Goal: Communication & Community: Answer question/provide support

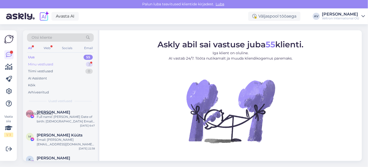
click at [47, 61] on div "Minu vestlused 3" at bounding box center [60, 64] width 67 height 7
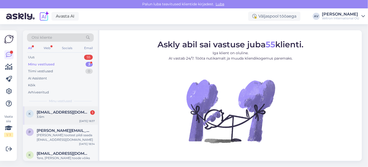
click at [49, 120] on div "k [EMAIL_ADDRESS][DOMAIN_NAME] 1 3.6m [DATE] 18:37" at bounding box center [60, 116] width 75 height 18
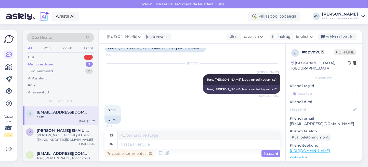
scroll to position [153, 0]
click at [149, 143] on textarea at bounding box center [199, 144] width 163 height 9
type textarea "Tere"
type textarea "Tere,"
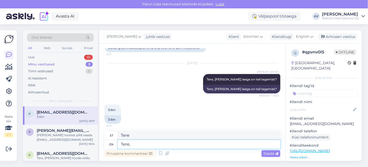
type textarea "Tere,"
type textarea "Tere, pigem t"
type textarea "Tere, [PERSON_NAME]"
type textarea "Tere, pigem tuleks a"
type textarea "Tere, sest tuled"
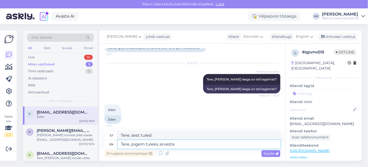
type textarea "Tere, pigem tuleks arvestad"
type textarea "Tere, sest tulek on arvesta"
type textarea "Tere, pigem tuleks arvestada"
type textarea "Tere, sest tulek arvestada"
type textarea "Tere, pigem tuleks arvestada k"
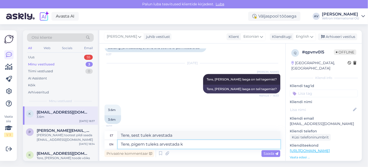
type textarea "Tere, pigem meeldiv kõe"
type textarea "Tere, pigem tuleks arvestada köetava"
type textarea "Tere, väga oluline köetava"
type textarea "Tere, pigem tuleks arvestada köetava pinna"
type textarea "Tere, väga oluline köetava pinna"
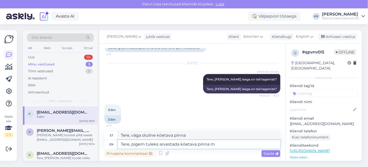
type textarea "Tere, pigem tuleks arvestada köetava pinna m2"
type textarea "Tere, väga oluline köetava pinna m2"
type textarea "Tere, pigem tuleks arvestada köetava pinna m2."
type textarea "Tere, väga oluline köetava pinna m2."
type textarea "Tere, pigem tuleks arvestada köetava pinna m2. antud m"
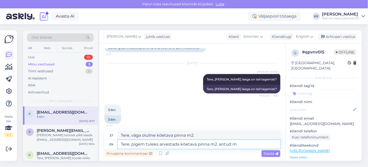
type textarea "Tere, väga oluline köetava pinna m2. antud"
type textarea "Tere, pigem tuleks arvestada köetava pinna m2. antud mudel"
type textarea "Tere, väga oluline köetava pinna m2. antud mudel"
type textarea "Tere, pigem tuleks arvestada köetava pinna m2. antud mudel kindlasti"
type textarea "Tere, väga oluline köetava pinna m2. antud mudel kindlasti"
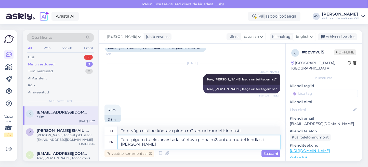
type textarea "Tere, pigem tuleks arvestada köetava pinna m2. antud mudel kindlasti [PERSON_NA…"
type textarea "Tere, väga oluline köetava pinna m2. antud mudel kindlasti [PERSON_NAME]"
type textarea "Tere, pigem tuleks arvestada köetava pinna m2. antud mudel kindlasti [PERSON_NA…"
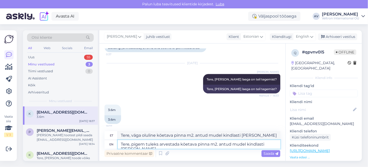
type textarea "Tere, väga oluline köetava pinna m2. antud mudel kindlasti [PERSON_NAME]"
type textarea "Tere, pigem tuleks arvestada köetava pinna m2. antud mudel kindlasti"
type textarea "Tere, väga oluline köetava pinna m2. antud mudel kindlasti"
type textarea "Tere, pigem tuleks arvestada köetava pinna m2. ntud mudel kindlasti"
type textarea "Tere, väga oluline köetava pinna m2. ntud mudel kindlasti"
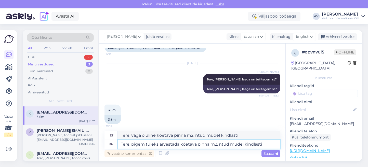
type textarea "Tere, pigem tuleks arvestada köetava pinna m2. Antud mudel kindlasti"
type textarea "Tere, väga oluline köetava pinna m2. Antud mudel kindlasti"
click at [270, 146] on textarea "Tere, pigem tuleks arvestada köetava pinna m2. Antud mudel kindlasti" at bounding box center [199, 144] width 163 height 9
type textarea "Tere, pigem tuleks arvestada köetava pinna m2. Antud mudel kindlasti teeb"
type textarea "Tere, väga oluline köetava pinna m2. Antud mudel kindlasti teeb"
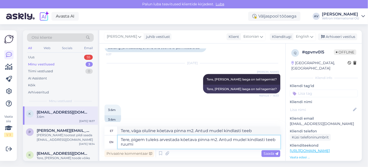
type textarea "Tere, pigem tuleks arvestada köetava pinna m2. Antud mudel kindlasti teeb ruumi…"
type textarea "Tere, väga oluline köetava pinna m2. Antud mudel kindlasti teeb ruumi"
type textarea "Tere, pigem tuleks arvestada köetava pinna m2. Antud mudel kindlasti teeb ruumi…"
type textarea "Tere, väga oluline köetava pinna m2. Antud mudel kindlasti teeb ruumi soojemaks"
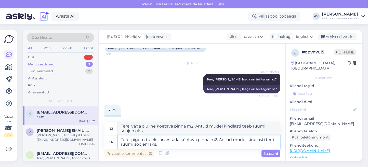
type textarea "Tere, pigem tuleks arvestada köetava pinna m2. Antud mudel kindlasti teeb ruumi…"
type textarea "Tere, väga oluline köetava pinna m2. Antud mudel kindlasti teeb ruumi soojemaks,"
type textarea "Tere, pigem tuleks arvestada köetava pinna m2. Antud mudel kindlasti teeb ruumi…"
type textarea "Tere, väga oluline köetava pinna m2. Antud mudel kindlasti teeb ruumi soojemaks…"
type textarea "Tere, pigem tuleks arvestada köetava pinna m2. Antud mudel kindlasti teeb ruumi…"
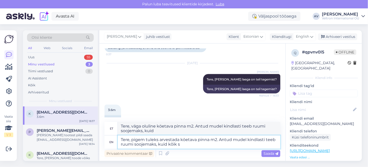
type textarea "Tere, väga oluline köetava pinna m2. Antud mudel kindlasti teeb ruumi soojemaks…"
type textarea "Tere, pigem tuleks arvestada köetava pinna m2. Antud mudel kindlasti teeb ruumi…"
type textarea "Tere, väga oluline köetava pinna m2. Antud mudel kindlasti teeb ruumi soojemaks…"
type textarea "Tere, pigem tuleks arvestada köetava pinna m2. Antud mudel kindlasti teeb ruumi…"
type textarea "Tere, väga oluline köetava pinna m2. Antud mudel kindlasti teeb ruumi soojemaks…"
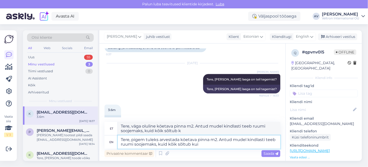
type textarea "Tere, pigem tuleks arvestada köetava pinna m2. Antud mudel kindlasti teeb ruumi…"
type textarea "Tere, väga oluline köetava pinna m2. Antud mudel kindlasti teeb ruumi soojemaks…"
type textarea "Tere, pigem tuleks arvestada köetava pinna m2. Antud mudel kindlasti teeb ruumi…"
type textarea "Tere, väga oluline köetava pinna m2. Antud mudel kindlasti teeb ruumi soojemaks…"
type textarea "Tere, pigem tuleks arvestada köetava pinna m2. Antud mudel kindlasti teeb ruumi…"
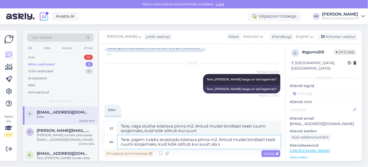
type textarea "Tere, väga oluline köetava pinna m2. Antud mudel kindlasti teeb ruumi soojemaks…"
type textarea "Tere, pigem tuleks arvestada köetava pinna m2. Antud mudel kindlasti teeb ruumi…"
type textarea "Tere, väga oluline köetava pinna m2. Antud mudel kindlasti teeb ruumi soojemaks…"
type textarea "Tere, pigem tuleks arvestada köetava pinna m2. Antud mudel kindlasti teeb ruumi…"
type textarea "Tere, väga oluline köetava pinna m2. Antud mudel kindlasti teeb ruumi soojemaks…"
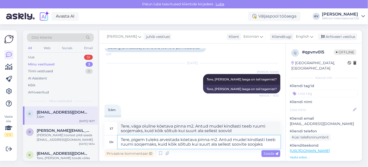
type textarea "Tere, pigem tuleks arvestada köetava pinna m2. Antud mudel kindlasti teeb ruumi…"
type textarea "Tere, väga oluline köetava pinna m2. Antud mudel kindlasti teeb ruumi soojemaks…"
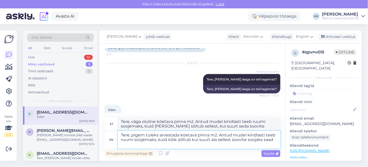
type textarea "Tere, pigem tuleks arvestada köetava pinna m2. Antud mudel kindlasti teeb ruumi…"
type textarea "Tere, väga oluline köetava pinna m2. Antud mudel kindlasti teeb ruumi soojemaks…"
type textarea "Tere, pigem tuleks arvestada köetava pinna m2. Antud mudel kindlasti teeb ruumi…"
type textarea "Tere, väga oluline köetava pinna m2. Antud mudel kindlasti teeb ruumi soojemaks…"
type textarea "Tere, pigem tuleks arvestada köetava pinna m2. Antud mudel kindlasti teeb ruumi…"
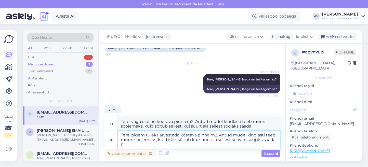
type textarea "Tere, väga oluline köetava pinna m2. Antud mudel kindlasti teeb ruumi soojemaks…"
type textarea "Tere, pigem tuleks arvestada köetava pinna m2. Antud mudel kindlasti teeb ruumi…"
type textarea "Tere, väga oluline köetava pinna m2. Antud mudel kindlasti teeb ruumi soojemaks…"
type textarea "Tere, pigem tuleks arvestada köetava pinna m2. Antud mudel kindlasti teeb ruumi…"
type textarea "Tere, väga oluline köetava pinna m2. Antud mudel kindlasti teeb ruumi soojemaks…"
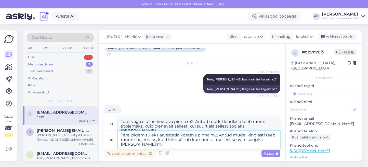
type textarea "Tere, pigem tuleks arvestada köetava pinna m2. Antud mudel kindlasti teeb ruumi…"
type textarea "Tere, väga oluline köetava pinna m2. Antud mudel kindlasti teeb ruumi soojemaks…"
type textarea "Tere, pigem tuleks arvestada köetava pinna m2. Antud mudel kindlasti teeb ruumi…"
type textarea "Tere, väga oluline köetava pinna m2. Antud mudel kindlasti teeb ruumi soojemaks…"
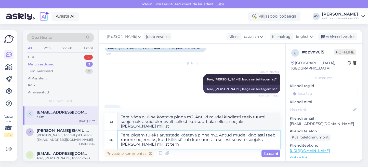
type textarea "Tere, pigem tuleks arvestada köetava pinna m2. Antud mudel kindlasti teeb ruumi…"
type textarea "Tere, väga oluline köetava pinna m2. Antud mudel kindlasti teeb ruumi soojemaks…"
type textarea "Tere, pigem tuleks arvestada köetava pinna m2. Antud mudel kindlasti teeb ruumi…"
type textarea "Tere, väga oluline köetava pinna m2. Antud mudel kindlasti teeb ruumi soojemaks…"
type textarea "Tere, pigem tuleks arvestada köetava pinna m2. Antud mudel kindlasti teeb ruumi…"
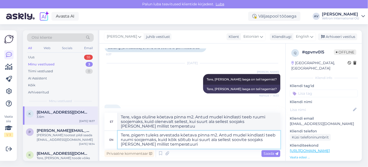
type textarea "Tere, väga oluline köetava pinna m2. Antud mudel kindlasti teeb ruumi soojemaks…"
type textarea "Tere, pigem tuleks arvestada köetava pinna m2. Antud mudel kindlasti teeb ruumi…"
type textarea "Tere, väga oluline köetava pinna m2. Antud mudel kindlasti teeb ruumi soojemaks…"
type textarea "Tere, pigem tuleks arvestada köetava pinna m2. Antud mudel kindlasti teeb ruumi…"
type textarea "Tere, väga oluline köetava pinna m2. Antud mudel kindlasti teeb ruumi soojemaks…"
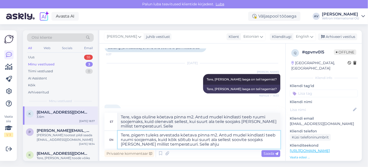
type textarea "Tere, pigem tuleks arvestada köetava pinna m2. Antud mudel kindlasti teeb ruumi…"
type textarea "Tere, väga oluline köetava pinna m2. Antud mudel kindlasti teeb ruumi soojemaks…"
type textarea "Tere, pigem tuleks arvestada köetava pinna m2. Antud mudel kindlasti teeb ruumi…"
type textarea "Tere, väga oluline köetava pinna m2. Antud mudel kindlasti teeb ruumi soojemaks…"
type textarea "Tere, pigem tuleks arvestada köetava pinna m2. Antud mudel kindlasti teeb ruumi…"
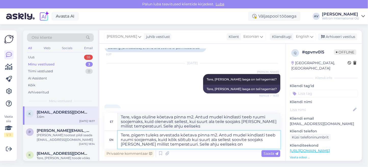
type textarea "Tere, väga oluline köetava pinna m2. Antud mudel kindlasti teeb ruumi soojemaks…"
type textarea "Tere, pigem tuleks arvestada köetava pinna m2. Antud mudel kindlasti teeb ruumi…"
type textarea "Tere, väga oluline köetava pinna m2. Antud mudel kindlasti teeb ruumi soojemaks…"
type textarea "Tere, pigem tuleks arvestada köetava pinna m2. Antud mudel kindlasti teeb ruumi…"
type textarea "Tere, väga oluline köetava pinna m2. Antud mudel kindlasti teeb ruumi soojemaks…"
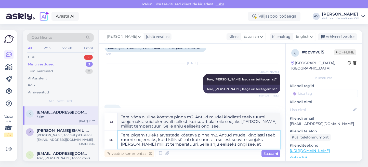
type textarea "Tere, pigem tuleks arvestada köetava pinna m2. Antud mudel kindlasti teeb ruumi…"
type textarea "Tere, väga oluline köetava pinna m2. Antud mudel kindlasti teeb ruumi soojemaks…"
type textarea "Tere, pigem tuleks arvestada köetava pinna m2. Antud mudel kindlasti teeb ruumi…"
type textarea "Tere, väga oluline köetava pinna m2. Antud mudel kindlasti teeb ruumi soojemaks…"
type textarea "Tere, pigem tuleks arvestada köetava pinna m2. Antud mudel kindlasti teeb ruumi…"
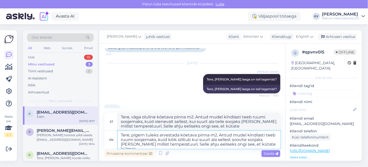
type textarea "Tere, väga oluline köetava pinna m2. Antud mudel kindlasti teeb ruumi soojemaks…"
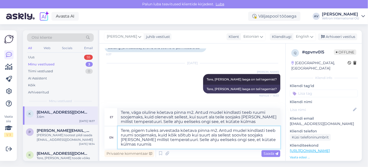
type textarea "Tere, pigem tuleks arvestada köetava pinna m2. Antud mudel kindlasti teeb ruumi…"
type textarea "Tere, väga oluline köetava pinna m2. Antud mudel kindlasti teeb ruumi soojemaks…"
type textarea "Tere, pigem tuleks arvestada köetava pinna m2. Antud mudel kindlasti teeb ruumi…"
type textarea "Tere, väga oluline köetava pinna m2. Antud mudel kindlasti teeb ruumi soojemaks…"
type textarea "Tere, pigem tuleks arvestada köetava pinna m2. Antud mudel kindlasti teeb ruumi…"
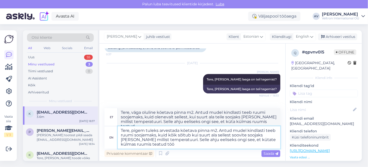
type textarea "Tere, väga oluline köetava pinna m2. Antud mudel kindlasti teeb ruumi soojemaks…"
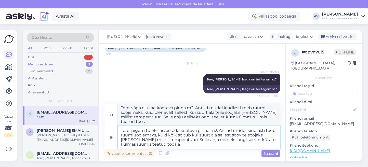
type textarea "Tere, pigem tuleks arvestada köetava pinna m2. Antud mudel kindlasti teeb ruumi…"
type textarea "Tere, väga oluline köetava pinna m2. Antud mudel kindlasti teeb ruumi soojemaks…"
type textarea "Tere, pigem tuleks arvestada köetava pinna m2. Antud mudel kindlasti teeb ruumi…"
type textarea "Tere, väga oluline köetava pinna m2. Antud mudel kindlasti teeb ruumi soojemaks…"
type textarea "Tere, pigem tuleks arvestada köetava pinna m2. Antud mudel kindlasti teeb ruumi…"
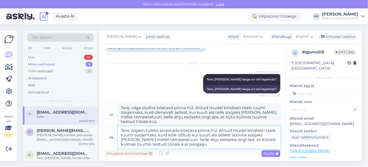
type textarea "Tere, väga oluline köetava pinna m2. Antud mudel kindlasti teeb ruumi soojemaks…"
type textarea "Tere, pigem tuleks arvestada köetava pinna m2. Antud mudel kindlasti teeb ruumi…"
type textarea "Tere, väga oluline köetava pinna m2. Antud mudel kindlasti teeb ruumi soojemaks…"
type textarea "Tere, pigem tuleks arvestada köetava pinna m2. Antud mudel kindlasti teeb ruumi…"
type textarea "Tere, väga oluline köetava pinna m2. Antud mudel kindlasti teeb ruumi soojemaks…"
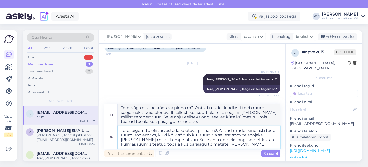
type textarea "Tere, pigem tuleks arvestada köetava pinna m2. Antud mudel kindlasti teeb ruumi…"
type textarea "Tere, väga oluline köetava pinna m2. Antud mudel kindlasti teeb ruumi soojemaks…"
type textarea "Tere, pigem tuleks arvestada köetava pinna m2. Antud mudel kindlasti teeb ruumi…"
type textarea "Tere, väga oluline köetava pinna m2. Antud mudel kindlasti teeb ruumi soojemaks…"
type textarea "Tere, pigem tuleks arvestada köetava pinna m2. Antud mudel kindlasti teeb ruumi…"
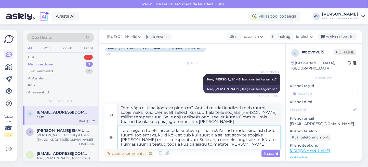
type textarea "Tere, väga oluline köetava pinna m2. Antud mudel kindlasti teeb ruumi soojemaks…"
type textarea "Tere, pigem tuleks arvestada köetava pinna m2. Antud mudel kindlasti teeb ruumi…"
type textarea "Tere, väga oluline köetava pinna m2. Antud mudel kindlasti teeb ruumi soojemaks…"
click at [261, 135] on textarea "Tere, pigem tuleks arvestada köetava pinna m2. Antud mudel kindlasti teeb ruumi…" at bounding box center [199, 137] width 163 height 22
click at [205, 146] on textarea "Tere, pigem tuleks arvestada köetava pinna m2. Antud mudel kindlasti teeb ruumi…" at bounding box center [199, 137] width 163 height 22
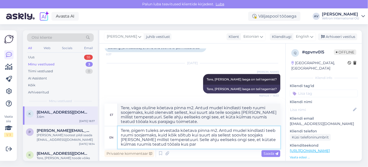
type textarea "Tere, pigem tuleks arvestada köetava pinna m2. Antud mudel kindlasti teeb ruumi…"
type textarea "Tere, väga oluline köetava pinna m2. Antud mudel kindlasti teeb ruumi soojemaks…"
type textarea "Tere, pigem tuleks arvestada köetava pinna m2. Antud mudel kindlasti teeb ruumi…"
type textarea "Tere, väga oluline köetava pinna m2. Antud mudel kindlasti teeb ruumi soojemaks…"
type textarea "Tere, pigem tuleks arvestada köetava pinna m2. Antud mudel kindlasti teeb ruumi…"
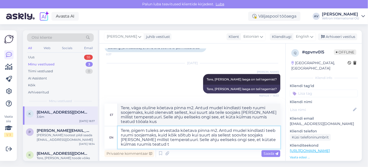
type textarea "Tere, väga oluline köetava pinna m2. Antud mudel kindlasti teeb ruumi soojemaks…"
type textarea "Tere, pigem tuleks arvestada köetava pinna m2. Antud mudel kindlasti teeb ruumi…"
type textarea "Tere, väga oluline köetava pinna m2. Antud mudel kindlasti teeb ruumi soojemaks…"
type textarea "Tere, pigem tuleks arvestada köetava pinna m2. Antud mudel kindlasti teeb ruumi…"
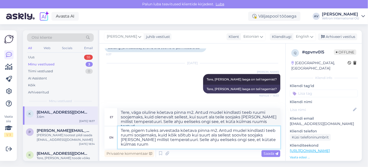
type textarea "Tere, väga oluline köetava pinna m2. Antud mudel kindlasti teeb ruumi soojemaks…"
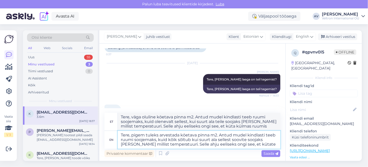
type textarea "Tere, pigem tuleks arvestada köetava pinna m2. Antud mudel kindlasti teeb ruumi…"
type textarea "Tere, väga oluline köetava pinna m2. Antud mudel kindlasti teeb ruumi soojemaks…"
type textarea "Tere, pigem tuleks arvestada köetava pinna m2. Antud mudel kindlasti teeb ruumi…"
type textarea "Tere, väga oluline köetava pinna m2. Antud mudel kindlasti teeb ruumi soojemaks…"
type textarea "Tere, pigem tuleks arvestada köetava pinna m2. Antud mudel kindlasti teeb ruumi…"
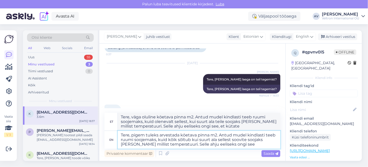
type textarea "Tere, väga oluline köetava pinna m2. Antud mudel kindlasti teeb ruumi soojemaks…"
type textarea "Tere, pigem tuleks arvestada köetava pinna m2. Antud mudel kindlasti teeb ruumi…"
type textarea "Tere, väga oluline köetava pinna m2. Antud mudel kindlasti teeb ruumi soojemaks…"
type textarea "Tere, pigem tuleks arvestada köetava pinna m2. Antud mudel kindlasti teeb ruumi…"
type textarea "Tere, väga oluline köetava pinna m2. Antud mudel kindlasti teeb ruumi soojemaks…"
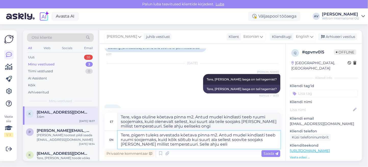
type textarea "Tere, pigem tuleks arvestada köetava pinna m2. Antud mudel kindlasti teeb ruumi…"
type textarea "Tere, väga oluline köetava pinna m2. Antud mudel kindlasti teeb ruumi soojemaks…"
type textarea "Tere, pigem tuleks arvestada köetava pinna m2. Antud mudel kindlasti teeb ruumi…"
type textarea "Tere, väga oluline köetava pinna m2. Antud mudel kindlasti teeb ruumi soojemaks…"
type textarea "Tere, pigem tuleks arvestada köetava pinna m2. Antud mudel kindlasti teeb ruumi…"
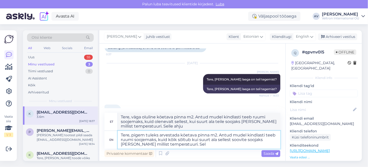
type textarea "Tere, väga oluline köetava pinna m2. Antud mudel kindlasti teeb ruumi soojemaks…"
type textarea "Tere, pigem tuleks arvestada köetava pinna m2. Antud mudel kindlasti teeb ruumi…"
type textarea "Tere, väga oluline köetava pinna m2. Antud mudel kindlasti teeb ruumi soojemaks…"
type textarea "Tere, pigem tuleks arvestada köetava pinna m2. Antud mudel kindlasti teeb ruumi…"
type textarea "Tere, väga oluline köetava pinna m2. Antud mudel kindlasti teeb ruumi soojemaks…"
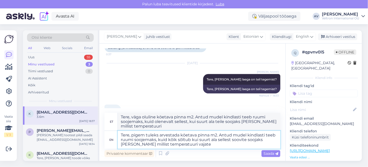
type textarea "Tere, pigem tuleks arvestada köetava pinna m2. Antud mudel kindlasti teeb ruumi…"
type textarea "Tere, väga oluline köetava pinna m2. Antud mudel kindlasti teeb ruumi soojemaks…"
type textarea "Tere, pigem tuleks arvestada köetava pinna m2. Antud mudel kindlasti teeb ruumi…"
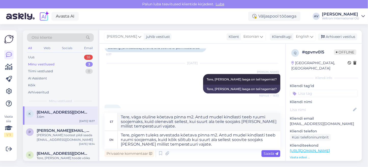
click at [275, 154] on span "Saada" at bounding box center [271, 153] width 15 height 5
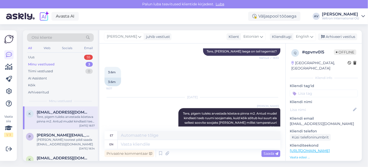
scroll to position [220, 0]
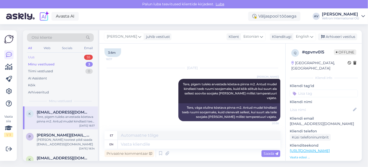
click at [62, 60] on div "Uus 55" at bounding box center [60, 57] width 67 height 7
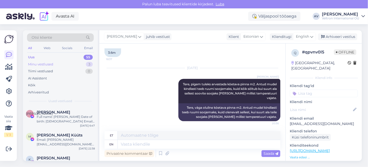
click at [62, 62] on div "Minu vestlused 3" at bounding box center [60, 64] width 67 height 7
